Goal: Transaction & Acquisition: Purchase product/service

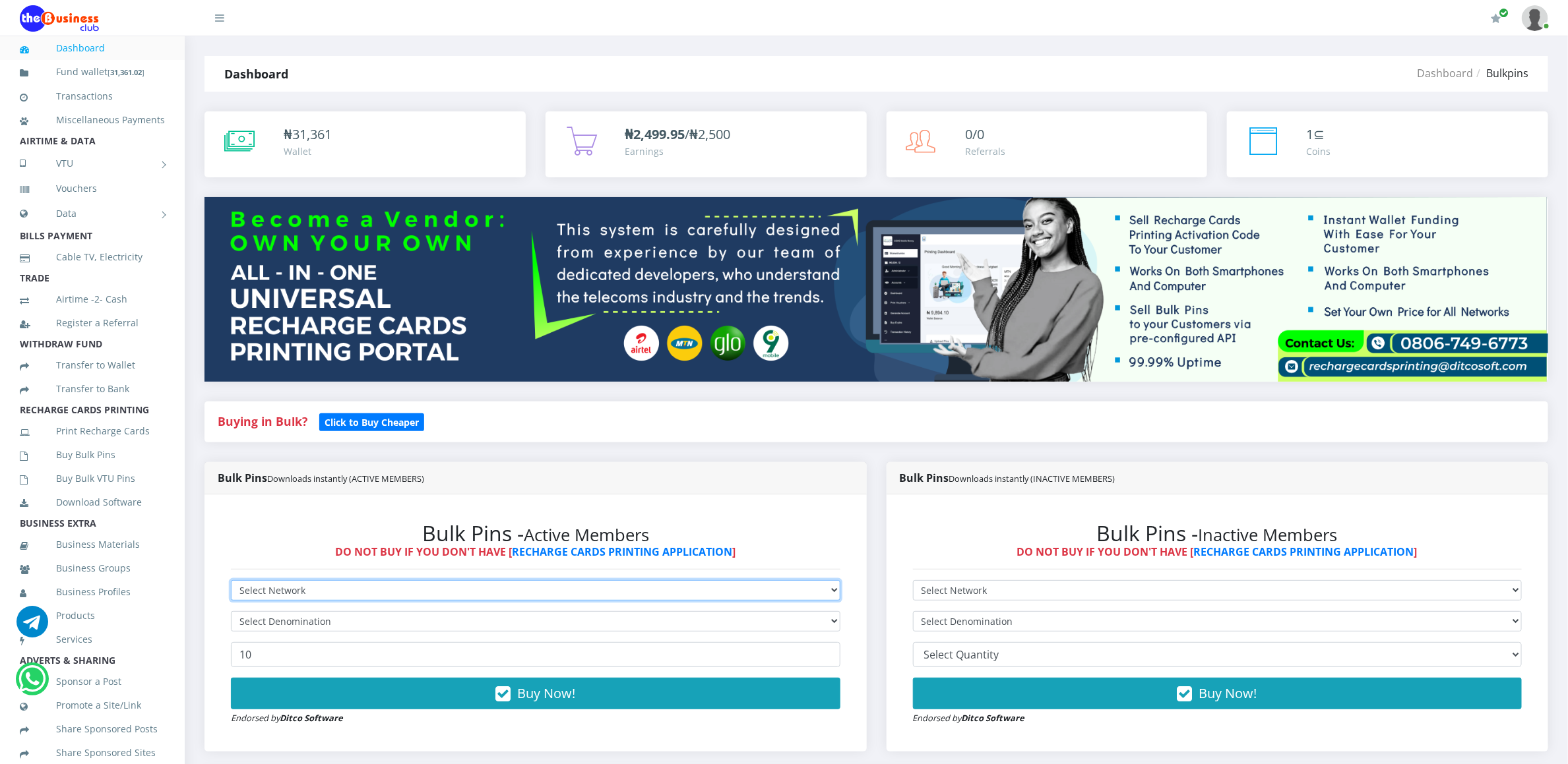
click at [272, 582] on select "Select Network MTN Globacom 9Mobile Airtel" at bounding box center [535, 591] width 610 height 20
click at [272, 590] on select "Select Network MTN Globacom 9Mobile Airtel" at bounding box center [535, 591] width 610 height 20
select select "Airtel"
click at [231, 582] on select "Select Network MTN Globacom 9Mobile Airtel" at bounding box center [535, 591] width 610 height 20
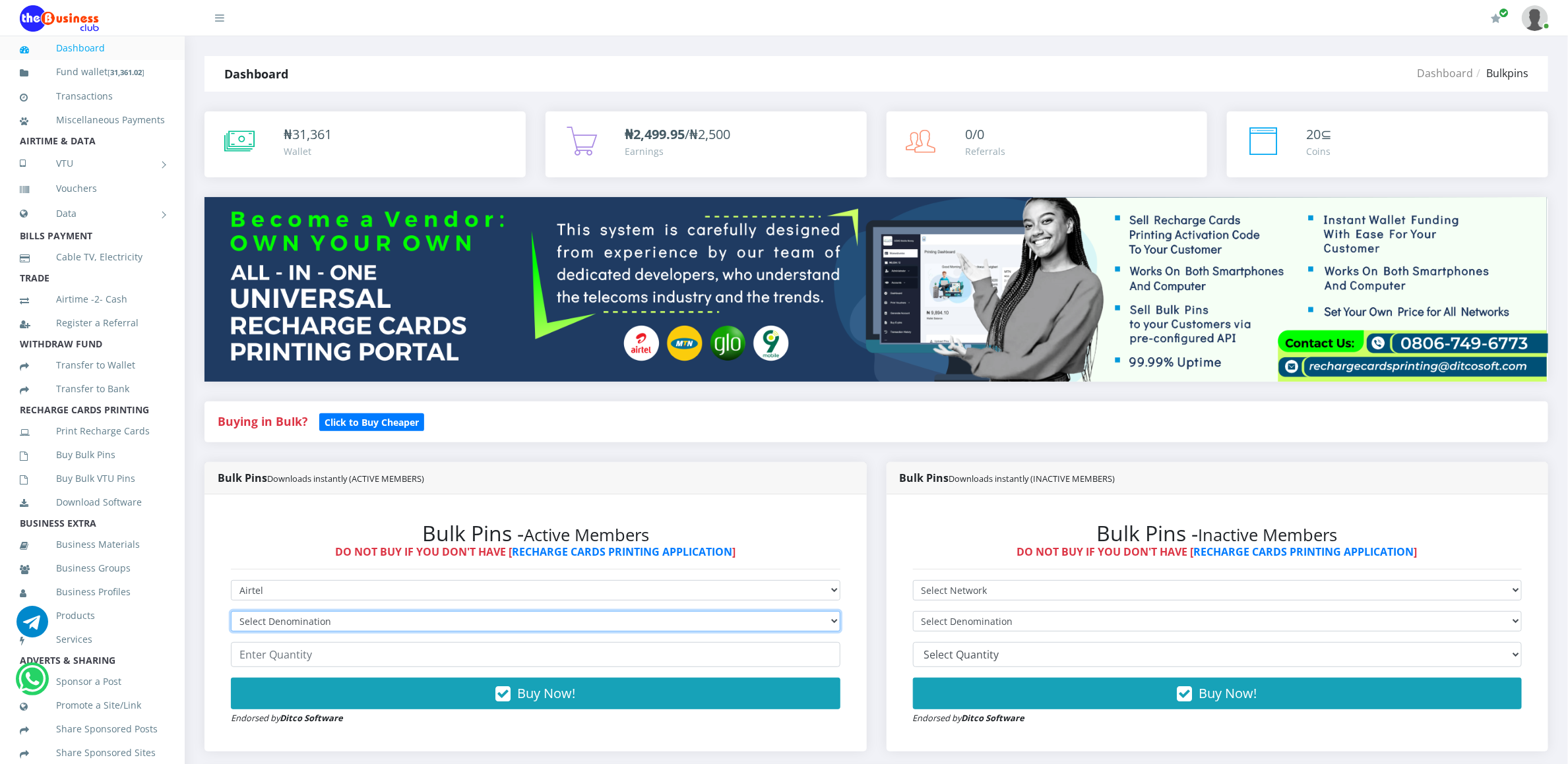
click at [268, 629] on select "Select Denomination Airtel NGN100 - ₦96.36 Airtel NGN200 - ₦192.72 Airtel NGN50…" at bounding box center [535, 621] width 610 height 20
select select "96.36-100"
click at [231, 613] on select "Select Denomination Airtel NGN100 - ₦96.36 Airtel NGN200 - ₦192.72 Airtel NGN50…" at bounding box center [535, 621] width 610 height 20
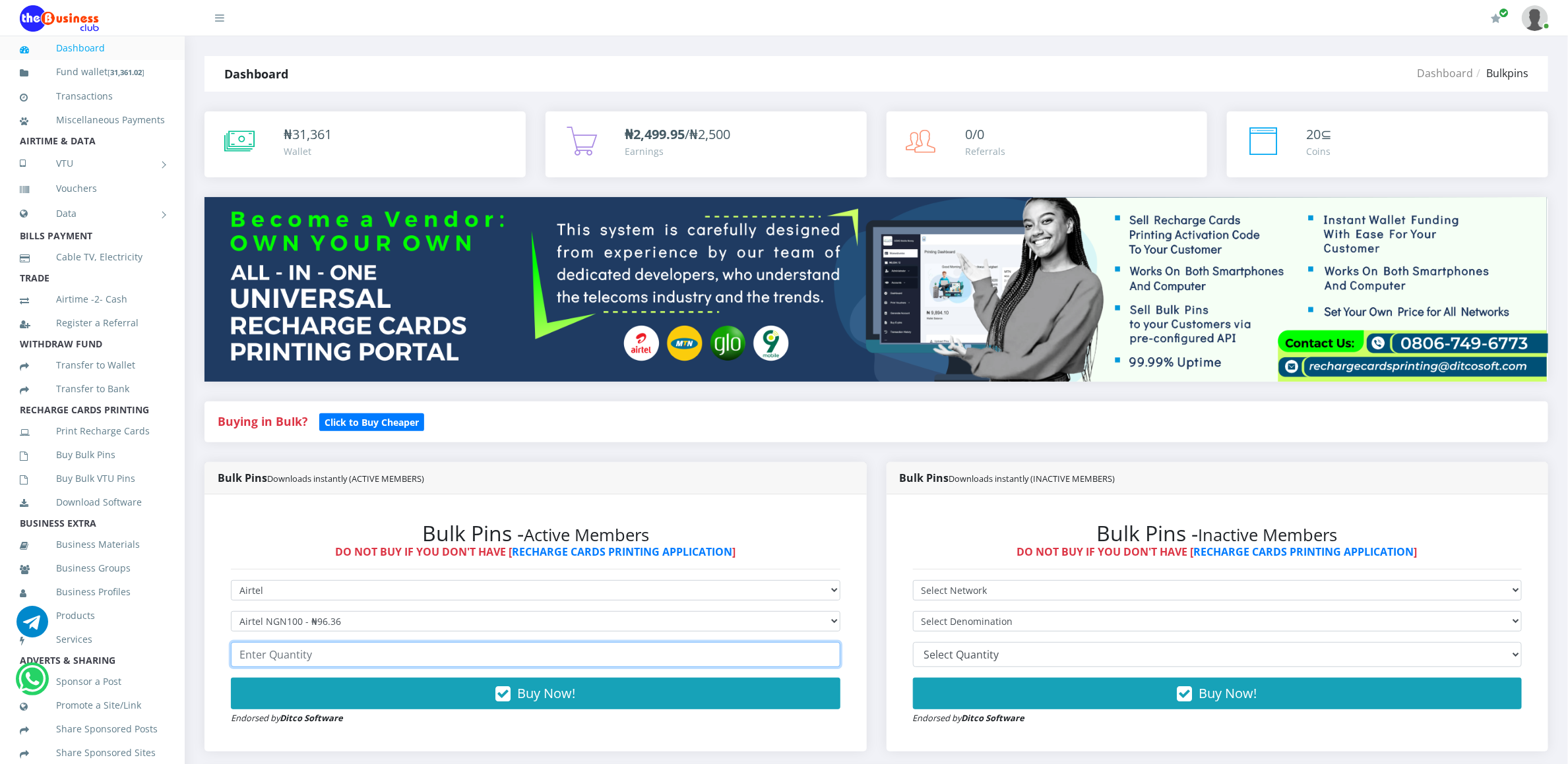
click at [281, 660] on input "number" at bounding box center [535, 655] width 610 height 25
click at [290, 677] on form "Select Network MTN Globacom 9Mobile Airtel Select Denomination Airtel NGN100 - …" at bounding box center [535, 653] width 610 height 145
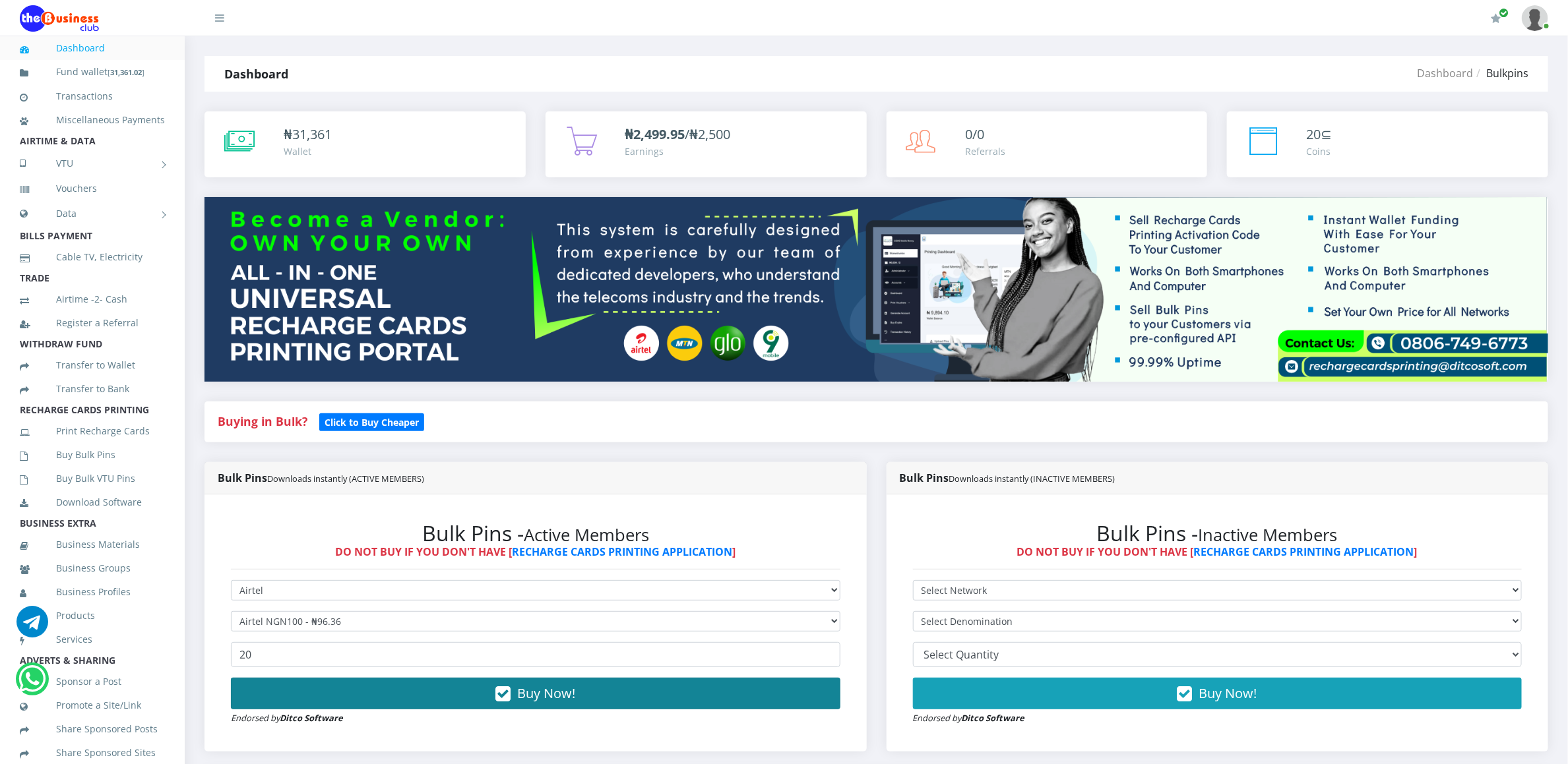
click at [287, 691] on button "Buy Now!" at bounding box center [535, 693] width 610 height 31
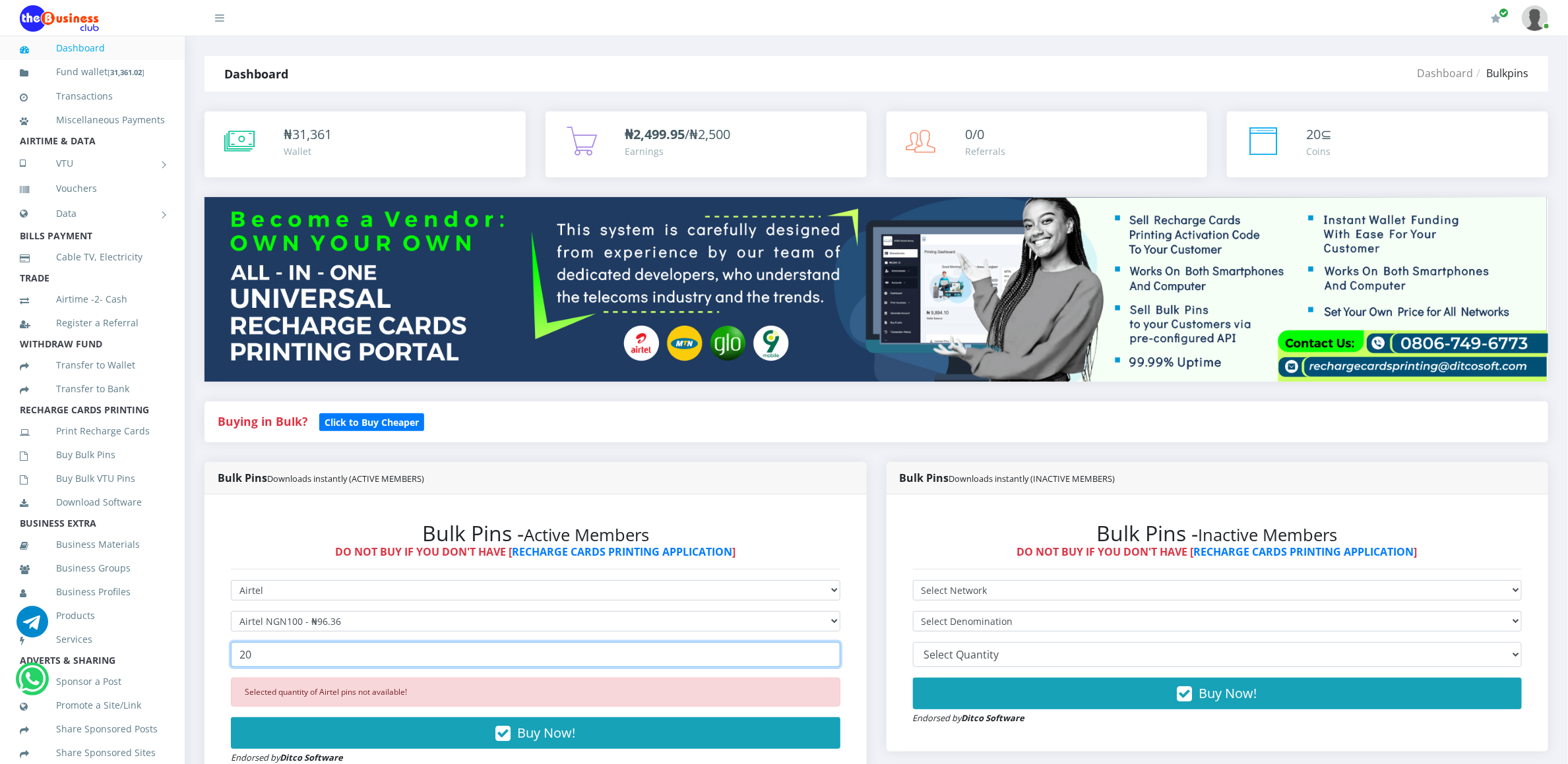
click at [270, 656] on input "20" at bounding box center [535, 655] width 610 height 25
type input "2"
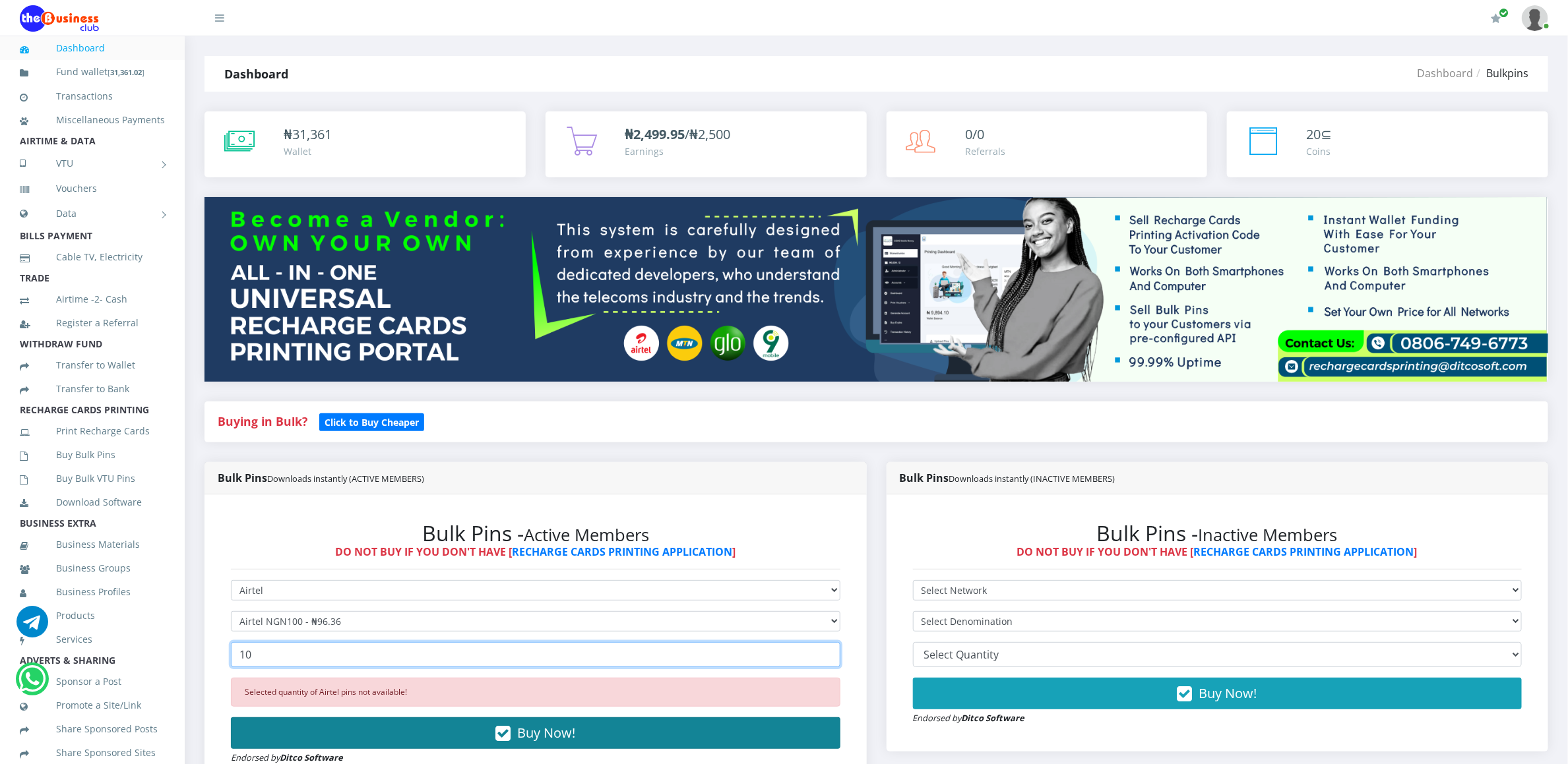
type input "10"
click at [315, 734] on button "Buy Now!" at bounding box center [535, 733] width 610 height 31
